Goal: Task Accomplishment & Management: Manage account settings

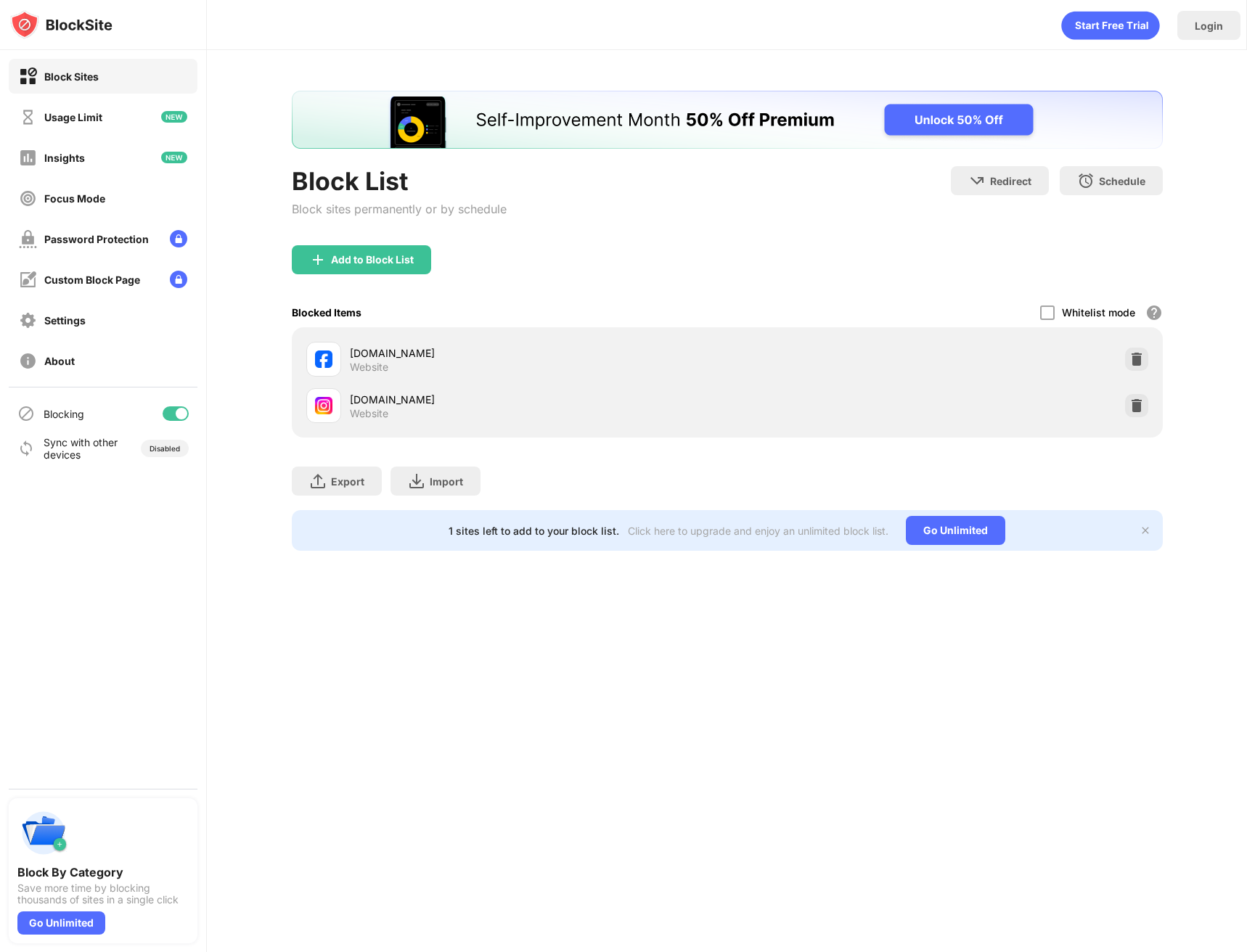
click at [1166, 406] on div "Block List Block sites permanently or by schedule Redirect Choose a site to be …" at bounding box center [728, 321] width 1041 height 541
drag, startPoint x: 1130, startPoint y: 406, endPoint x: 1064, endPoint y: 387, distance: 68.7
click at [1129, 406] on img at bounding box center [1136, 405] width 14 height 14
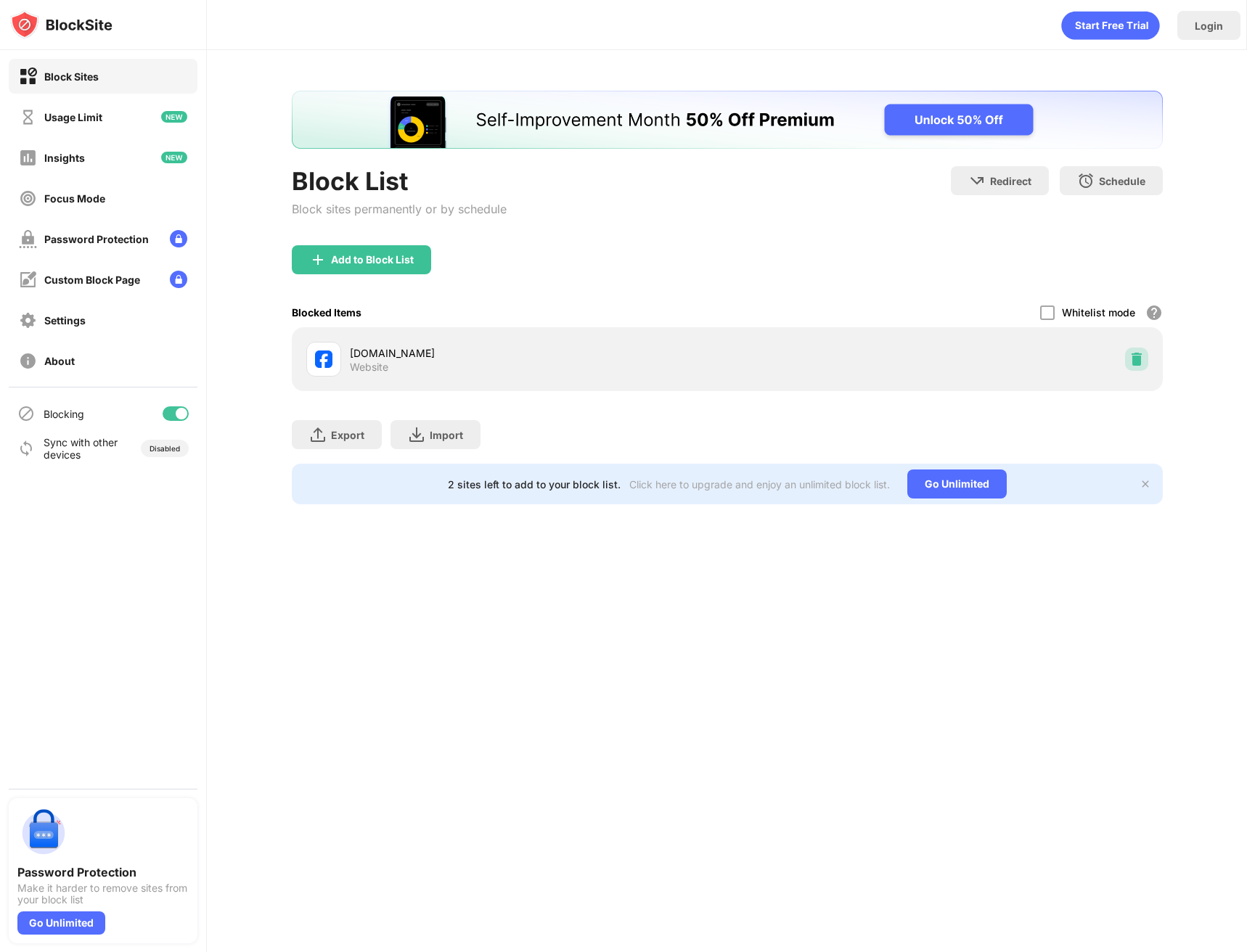
click at [1126, 356] on div at bounding box center [1137, 359] width 23 height 23
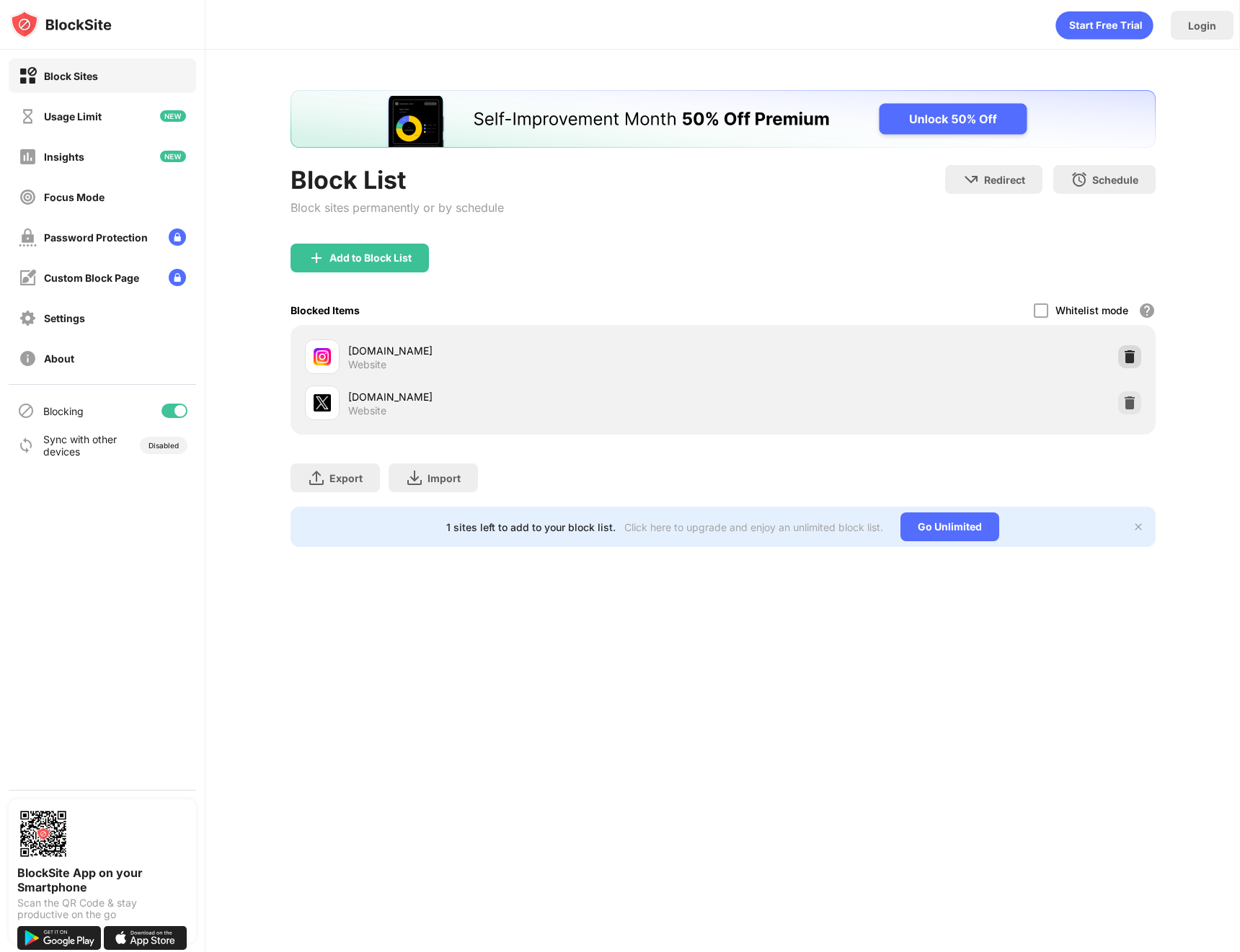
click at [1123, 364] on div at bounding box center [1130, 357] width 23 height 23
